Goal: Task Accomplishment & Management: Use online tool/utility

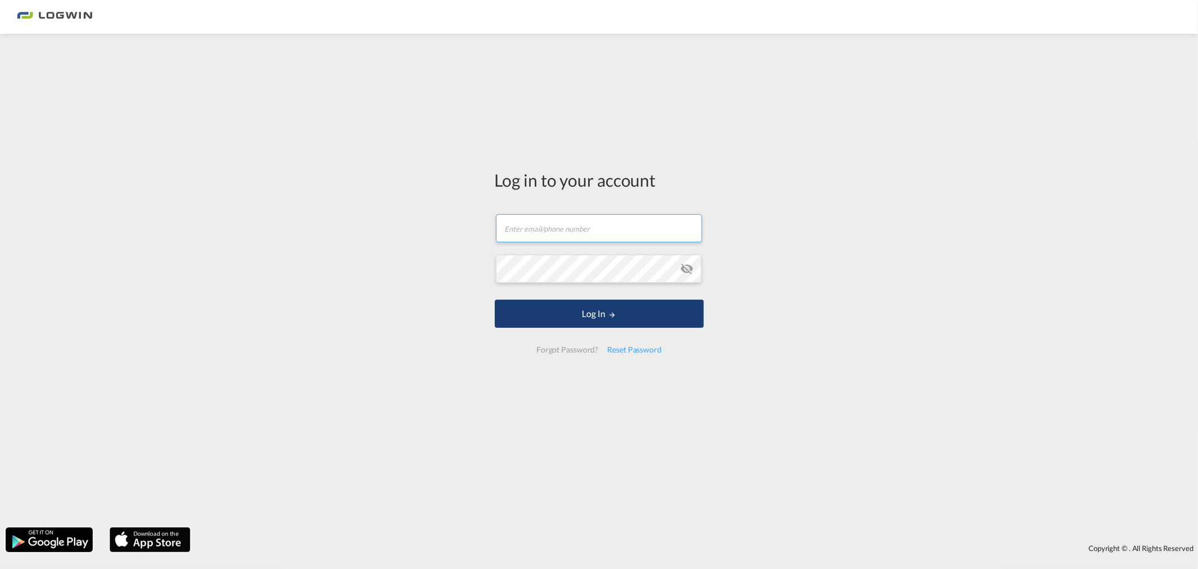
type input "[PERSON_NAME][EMAIL_ADDRESS][DOMAIN_NAME]"
click at [524, 317] on button "Log In" at bounding box center [599, 313] width 209 height 28
